Goal: Entertainment & Leisure: Consume media (video, audio)

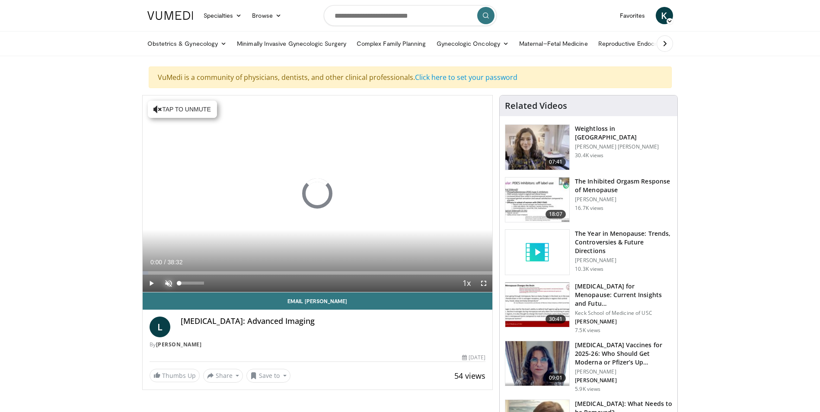
click at [167, 279] on span "Video Player" at bounding box center [168, 283] width 17 height 17
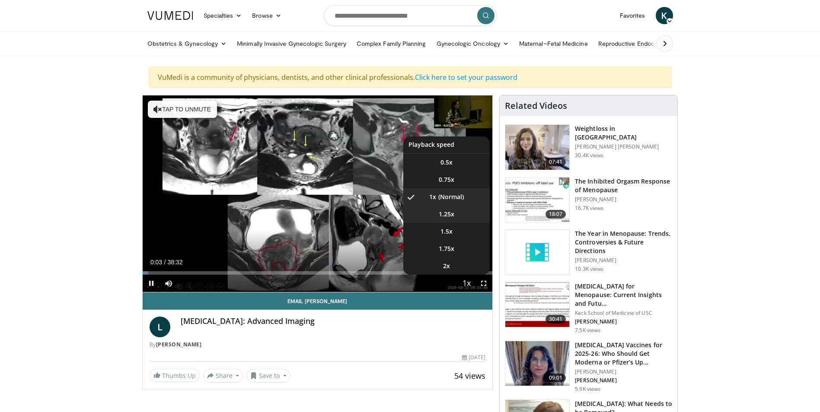
click at [445, 217] on span "1.25x" at bounding box center [447, 214] width 16 height 9
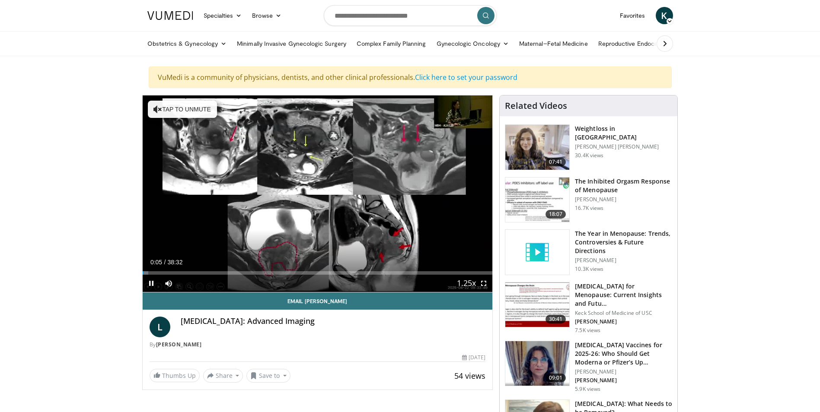
click at [171, 105] on button "Tap to unmute" at bounding box center [182, 109] width 69 height 17
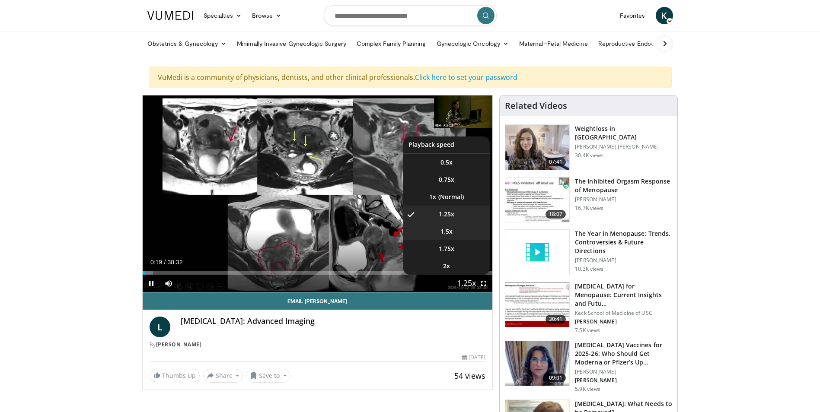
click at [449, 236] on li "1.5x" at bounding box center [446, 231] width 86 height 17
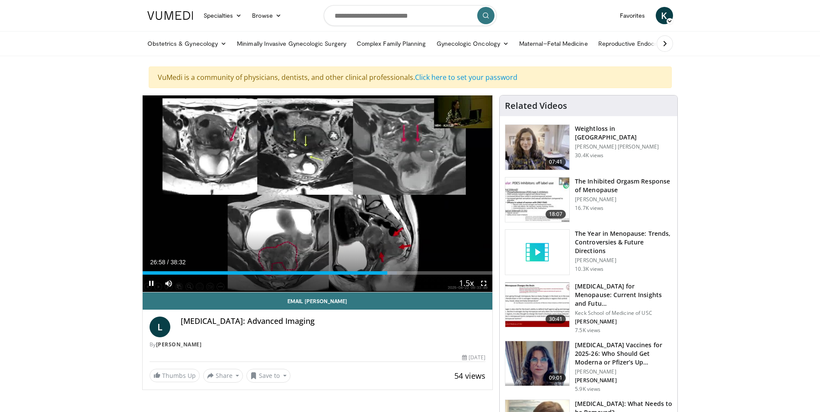
click at [315, 194] on icon "Video Player" at bounding box center [317, 194] width 24 height 24
